Goal: Find specific page/section: Find specific page/section

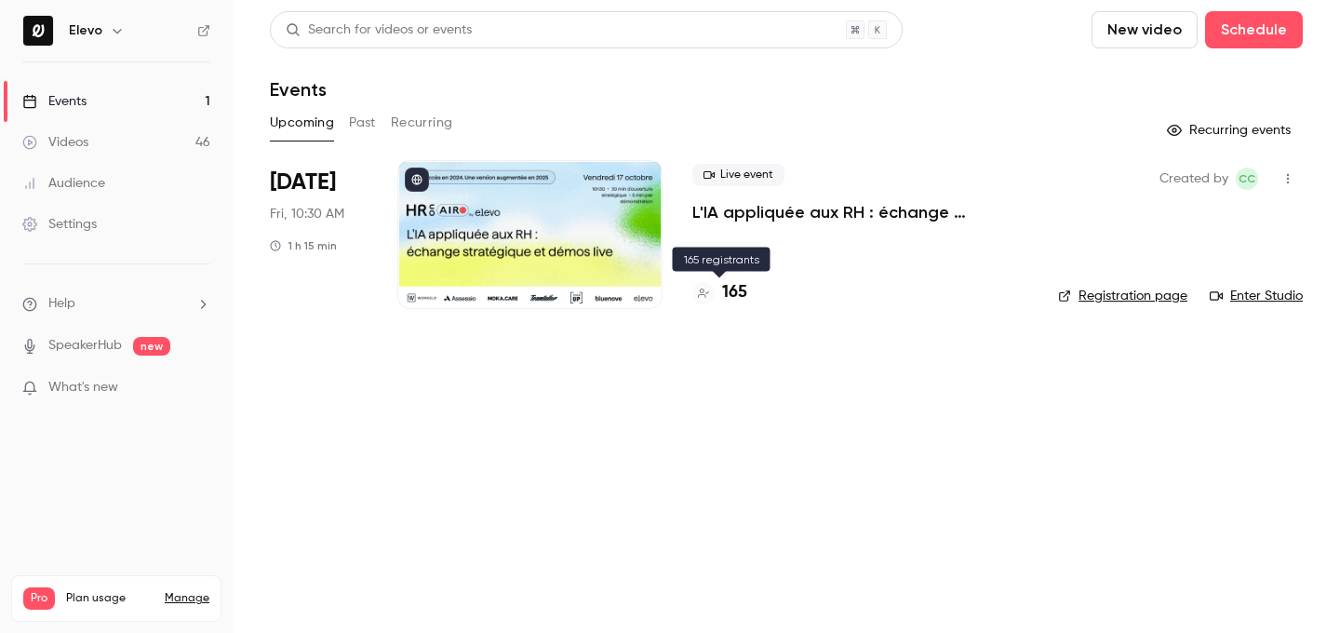
click at [732, 298] on h4 "165" at bounding box center [734, 292] width 25 height 25
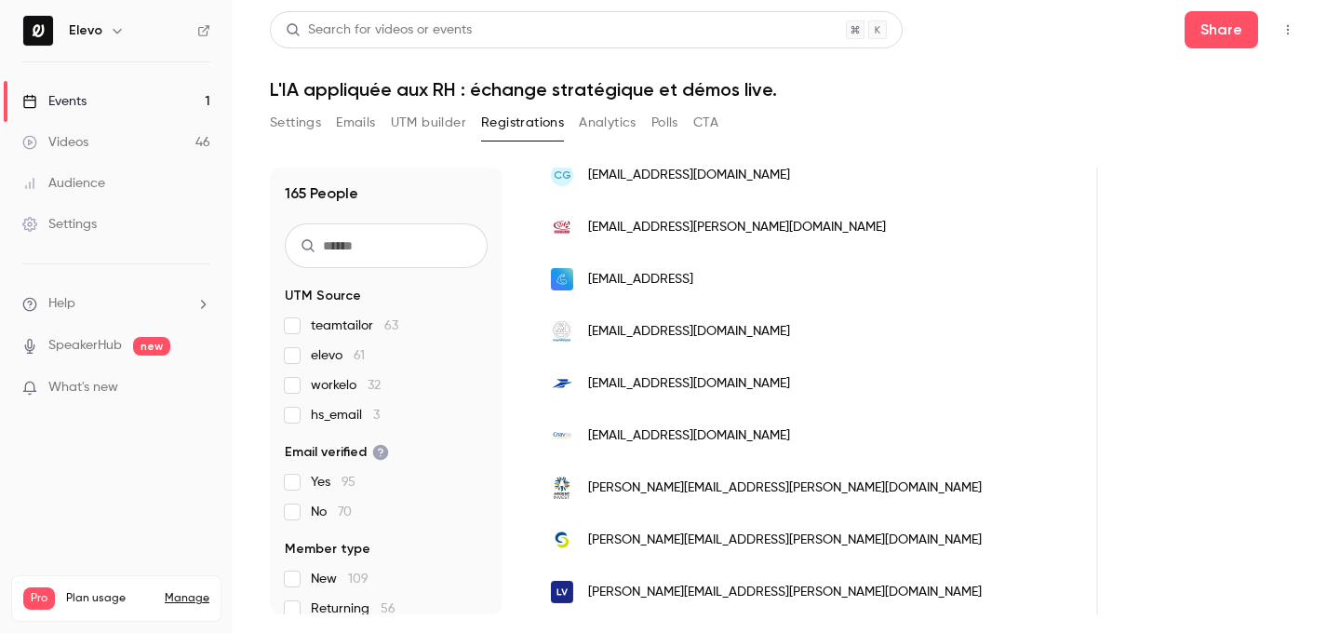
scroll to position [1924, 0]
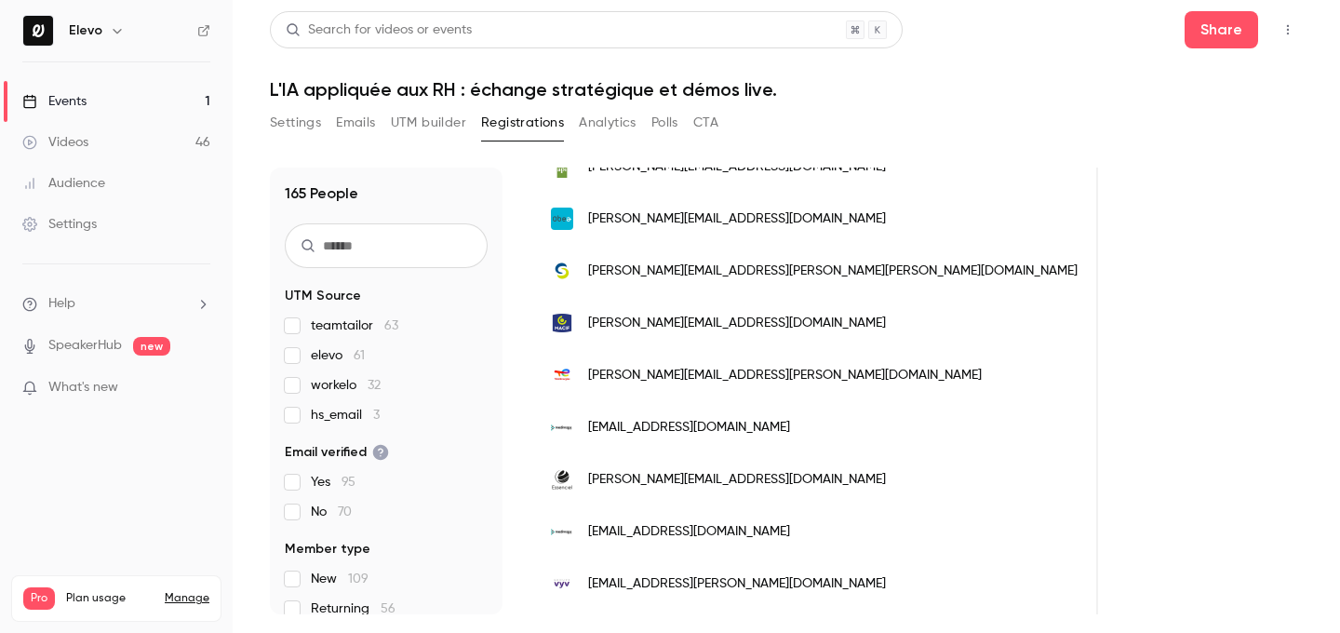
click at [188, 105] on link "Events 1" at bounding box center [116, 101] width 233 height 41
